Goal: Contribute content

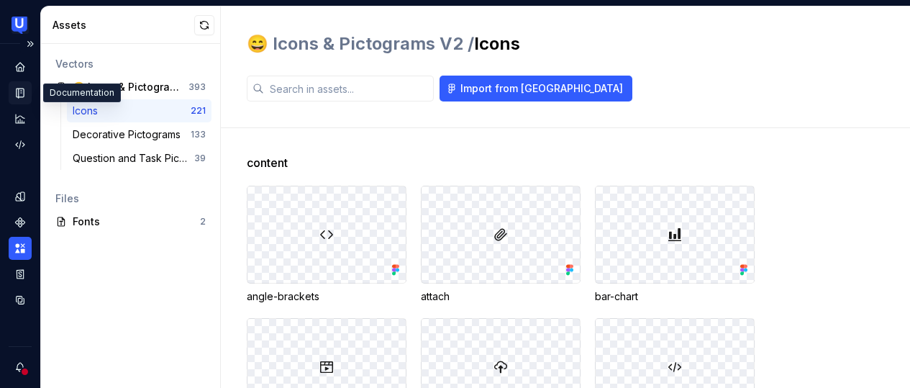
click at [19, 87] on icon "Documentation" at bounding box center [20, 92] width 13 height 13
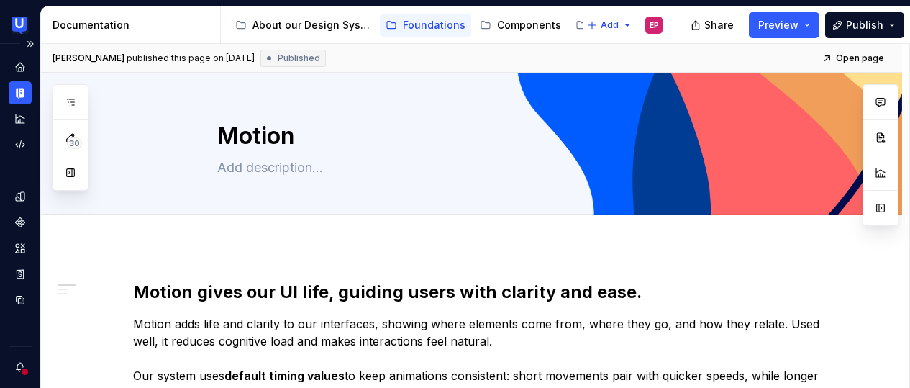
type textarea "*"
